Goal: Find specific page/section: Find specific page/section

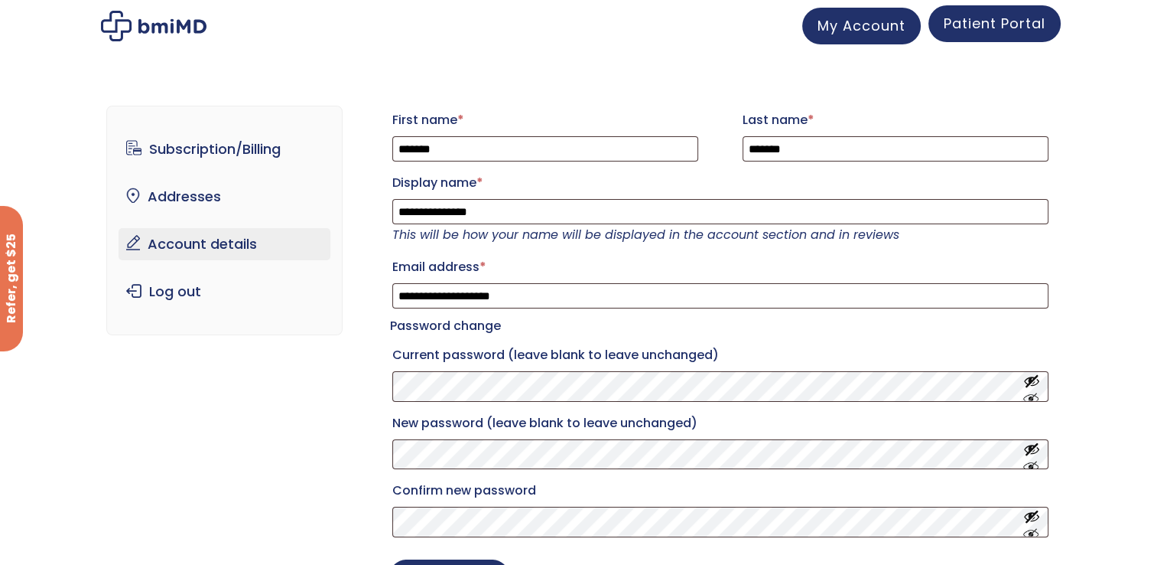
click at [1003, 28] on span "Patient Portal" at bounding box center [995, 23] width 102 height 19
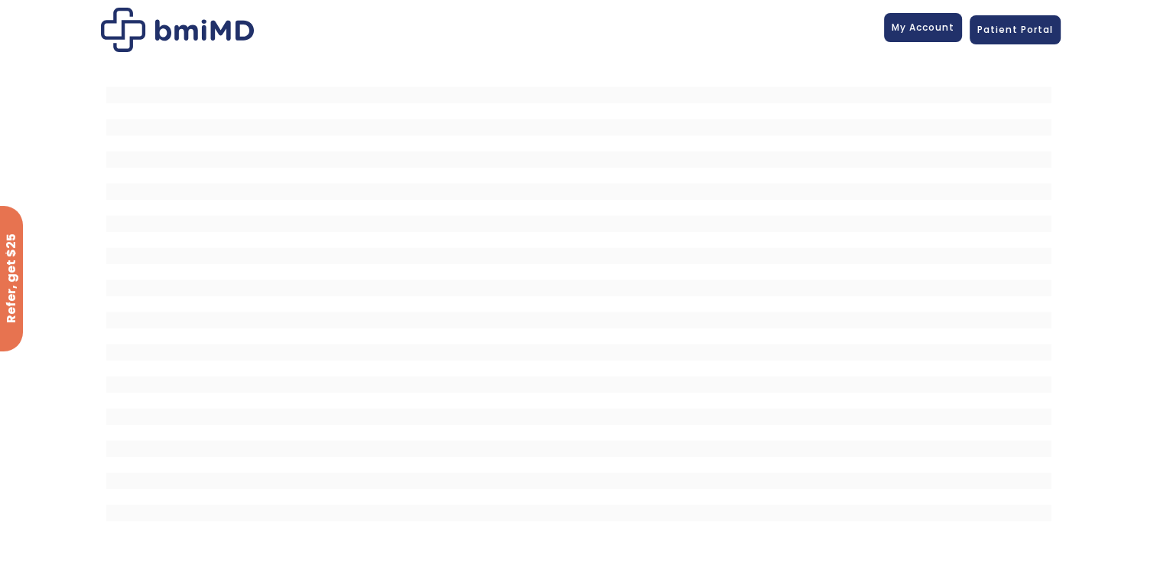
click at [943, 34] on link "My Account" at bounding box center [923, 27] width 78 height 29
